Goal: Book appointment/travel/reservation

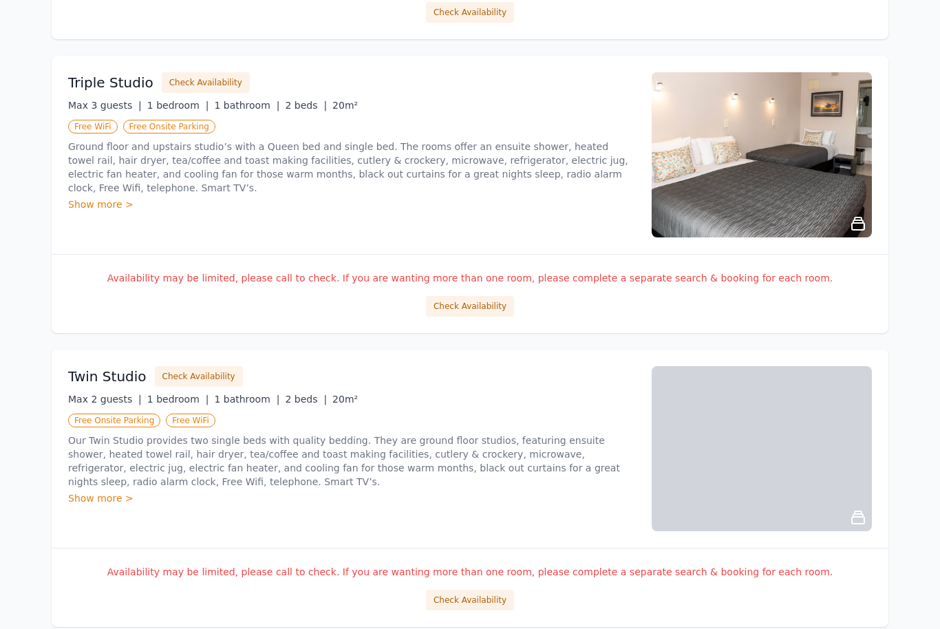
scroll to position [1402, 0]
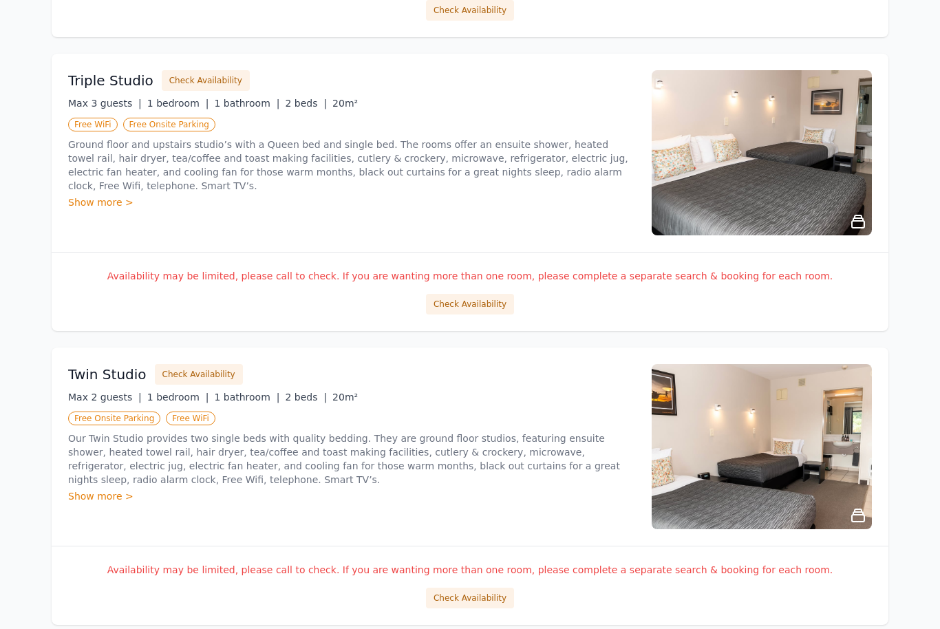
click at [192, 376] on button "Check Availability" at bounding box center [199, 374] width 88 height 21
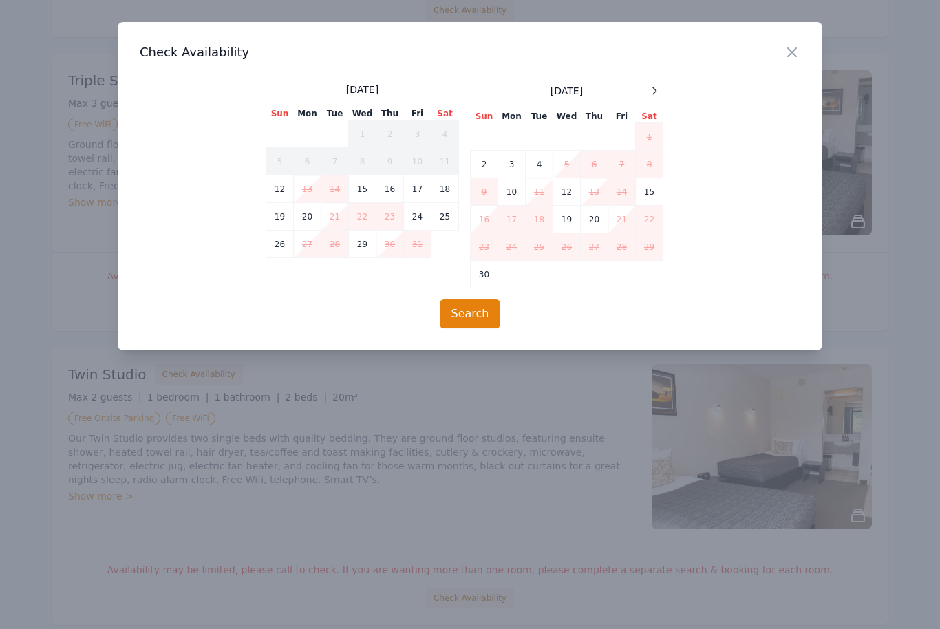
click at [650, 91] on icon at bounding box center [654, 90] width 11 height 11
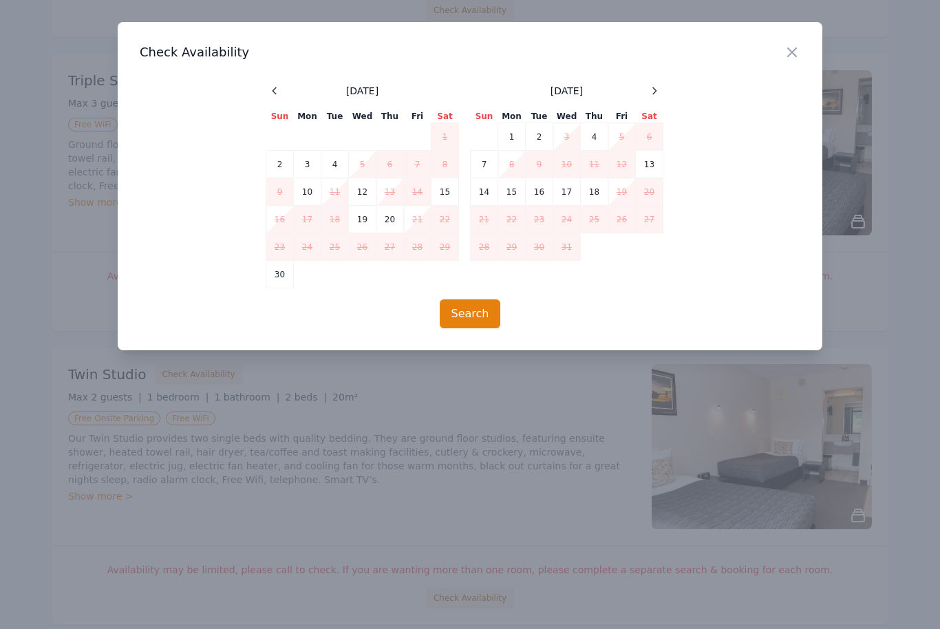
click at [643, 98] on div "[DATE]" at bounding box center [567, 91] width 193 height 17
click at [648, 94] on div at bounding box center [654, 91] width 17 height 17
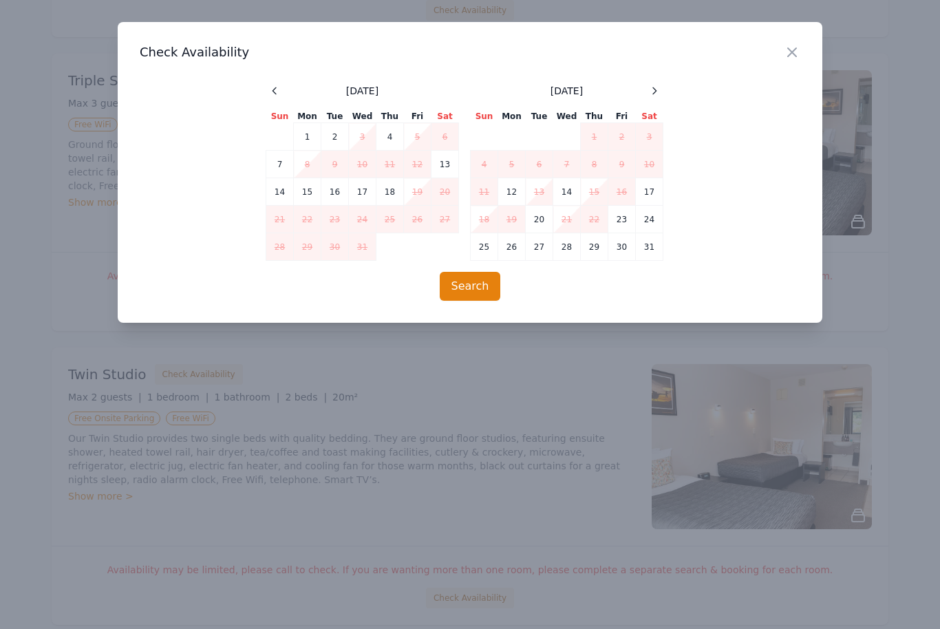
click at [389, 139] on td "4" at bounding box center [390, 137] width 28 height 28
click at [418, 140] on td "5" at bounding box center [418, 137] width 28 height 28
click at [379, 136] on td "4" at bounding box center [390, 137] width 28 height 28
click at [615, 133] on td "2" at bounding box center [622, 137] width 28 height 28
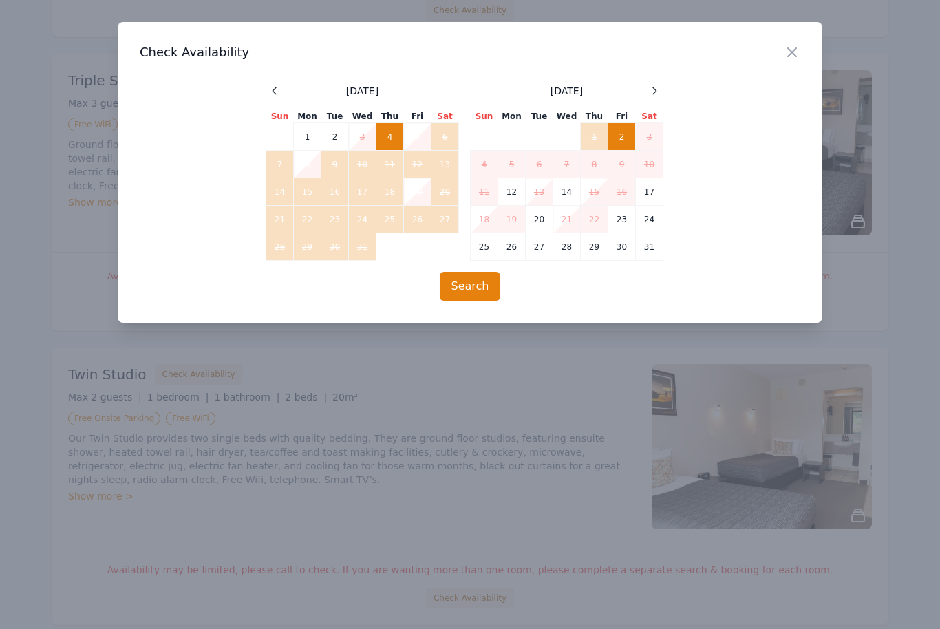
click at [403, 133] on td "4" at bounding box center [390, 137] width 28 height 28
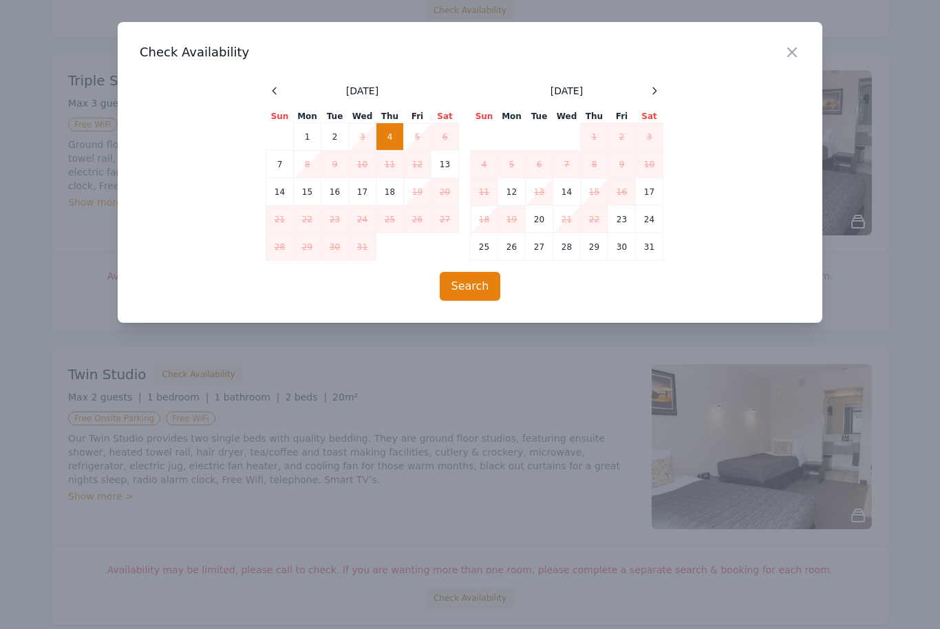
click at [620, 144] on td "2" at bounding box center [622, 137] width 28 height 28
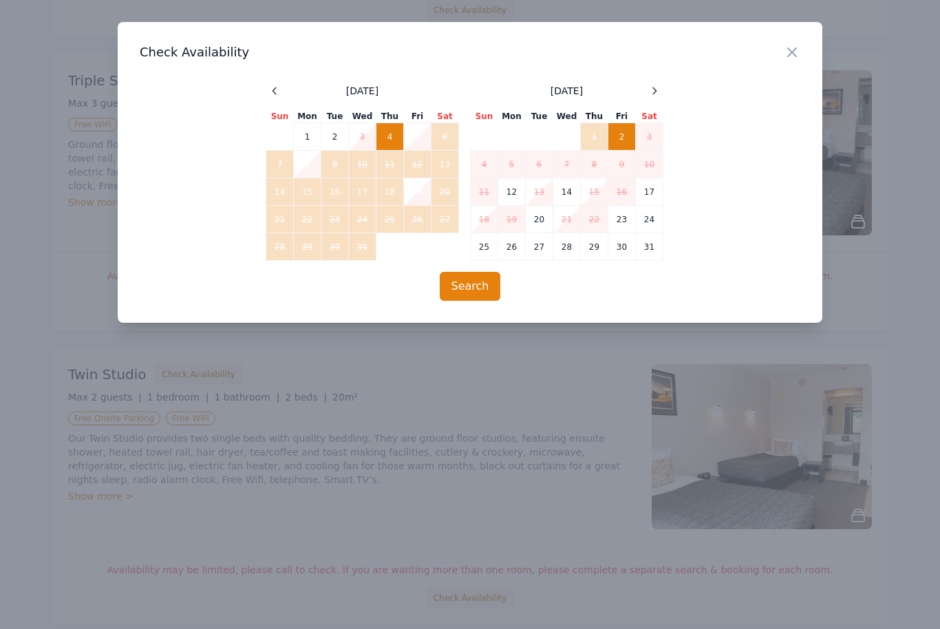
click at [647, 140] on td "3" at bounding box center [650, 137] width 28 height 28
click at [633, 136] on td "2" at bounding box center [622, 137] width 28 height 28
click at [626, 137] on td "2" at bounding box center [622, 137] width 28 height 28
click at [395, 134] on td "4" at bounding box center [390, 137] width 28 height 28
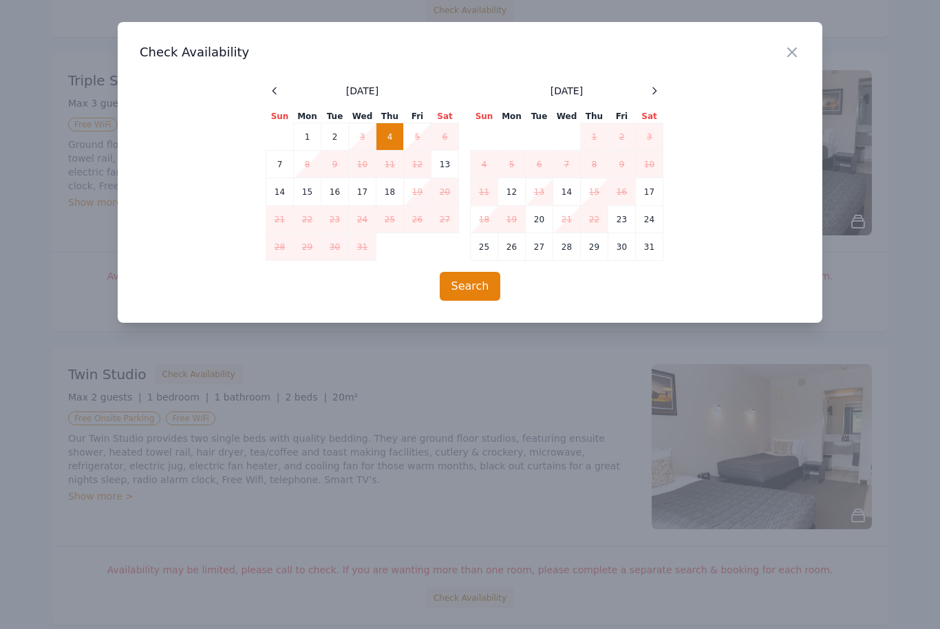
click at [596, 135] on td "1" at bounding box center [595, 137] width 28 height 28
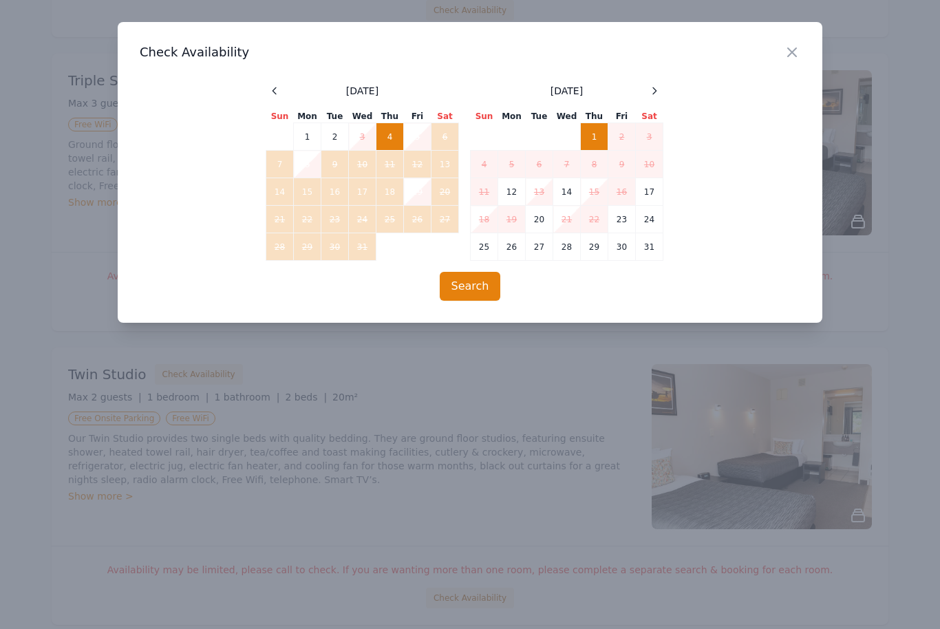
click at [513, 195] on td "12" at bounding box center [512, 192] width 28 height 28
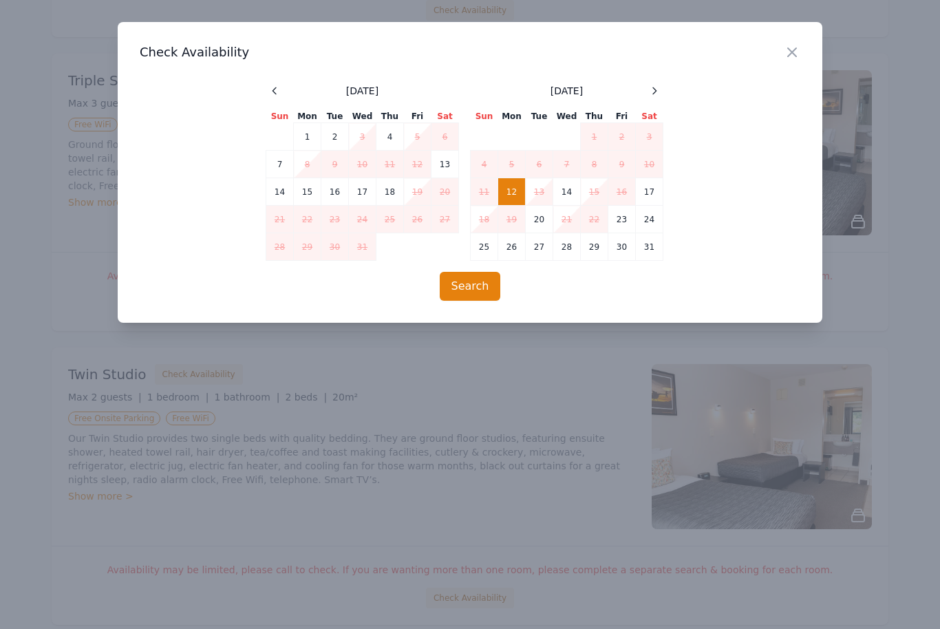
click at [587, 138] on td "1" at bounding box center [595, 137] width 28 height 28
click at [485, 289] on button "Search" at bounding box center [470, 286] width 61 height 29
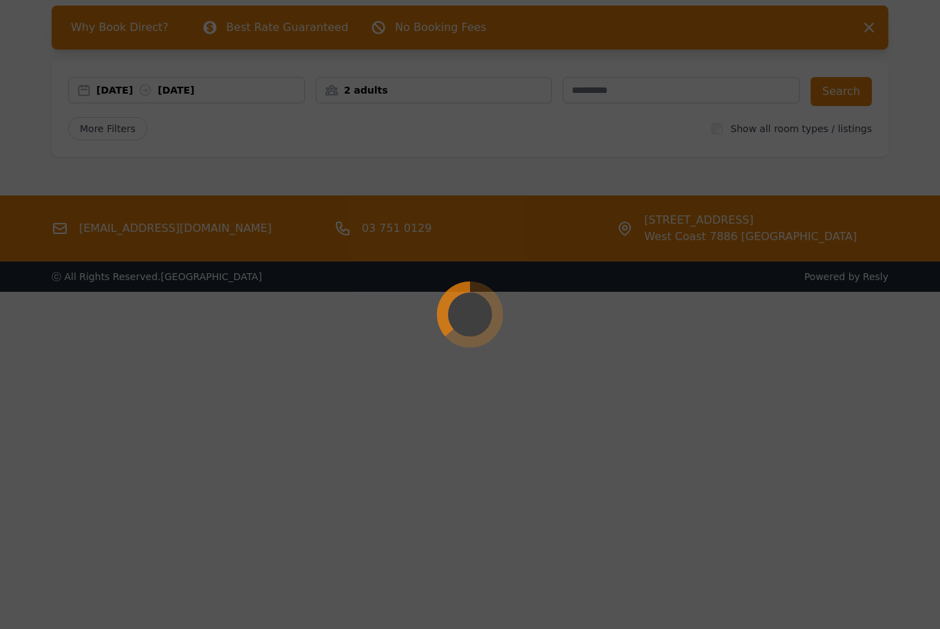
scroll to position [111, 0]
